Goal: Task Accomplishment & Management: Use online tool/utility

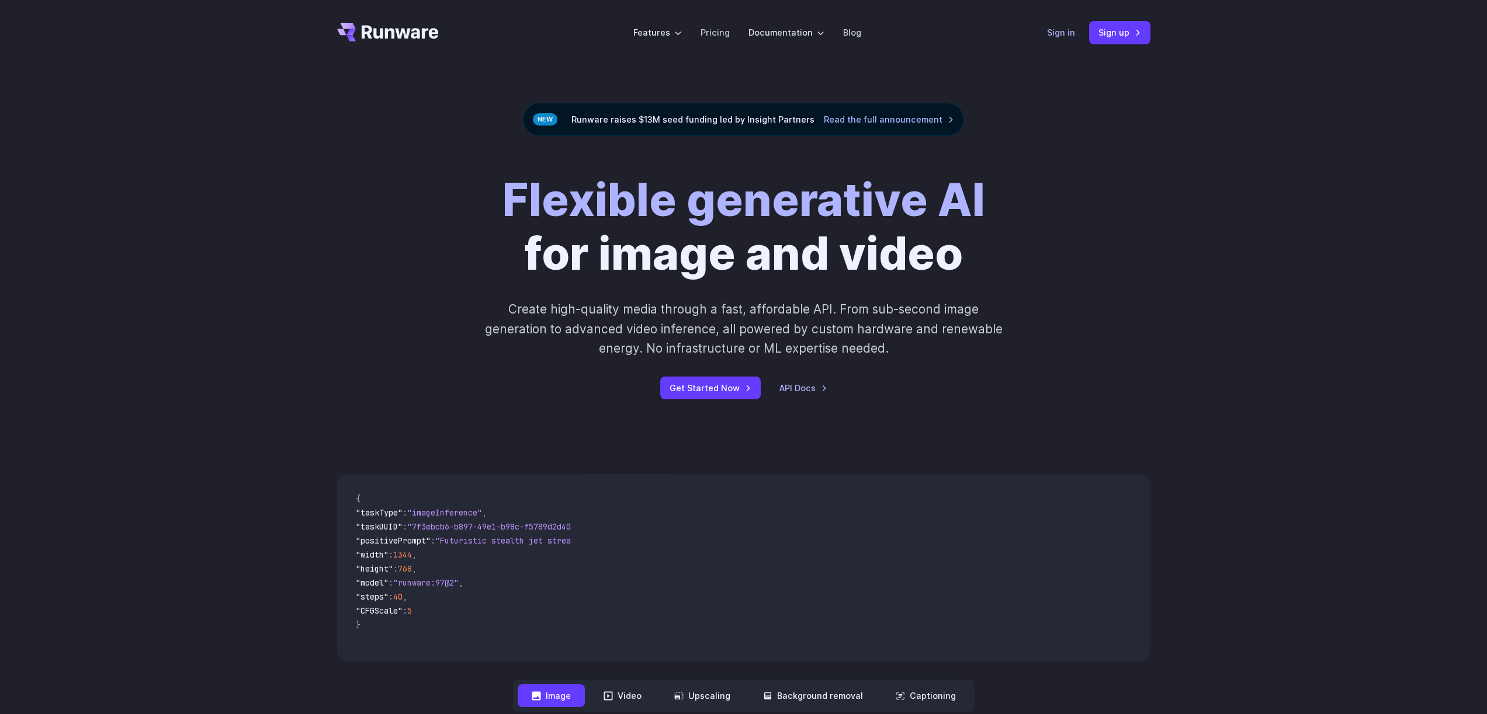
click at [1052, 37] on link "Sign in" at bounding box center [1061, 32] width 28 height 13
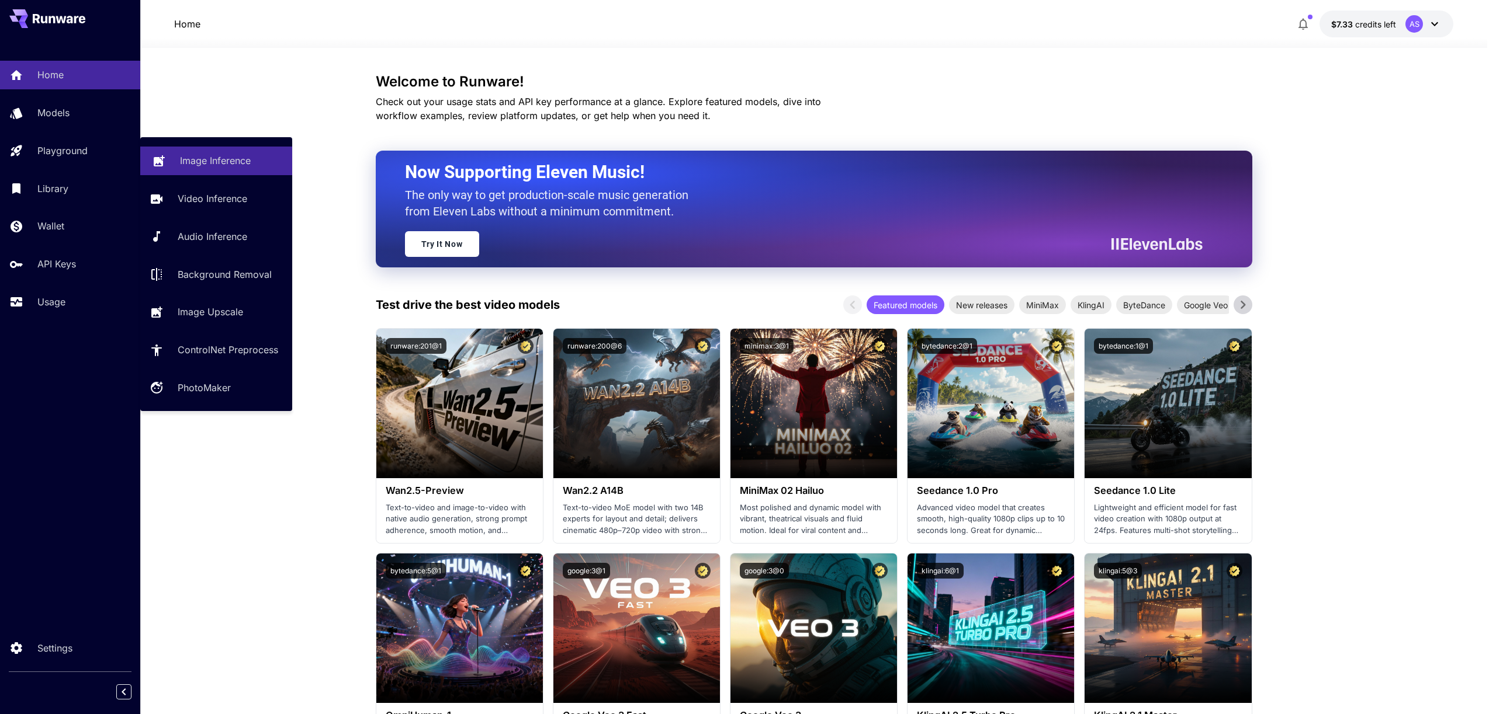
click at [180, 161] on p "Image Inference" at bounding box center [215, 161] width 71 height 14
